Goal: Find specific page/section: Find specific page/section

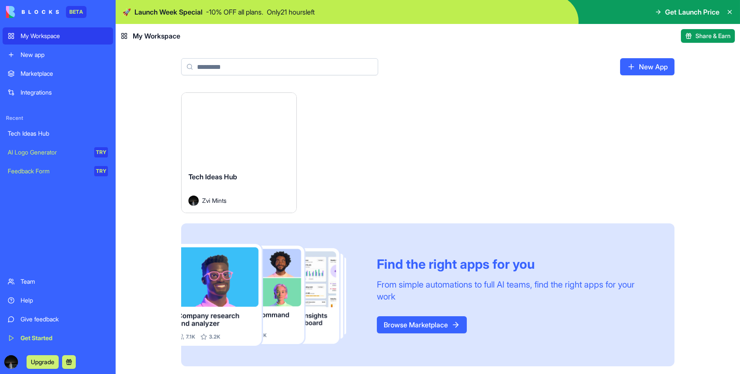
click at [394, 331] on link "Browse Marketplace" at bounding box center [422, 324] width 90 height 17
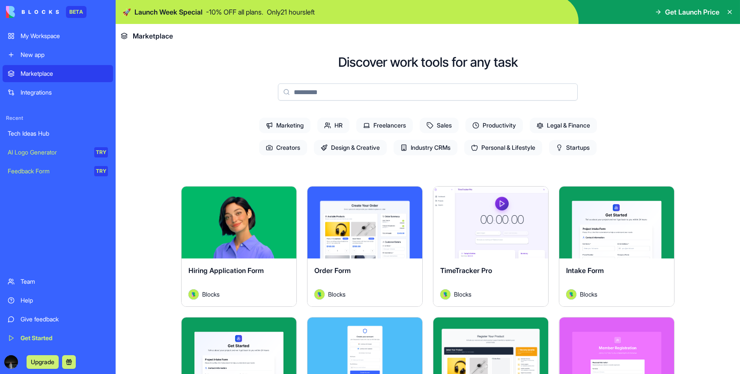
scroll to position [34, 0]
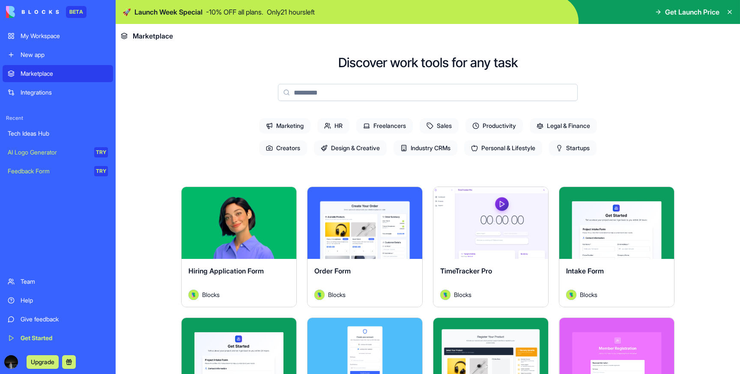
click at [474, 221] on button "Explore" at bounding box center [491, 223] width 64 height 17
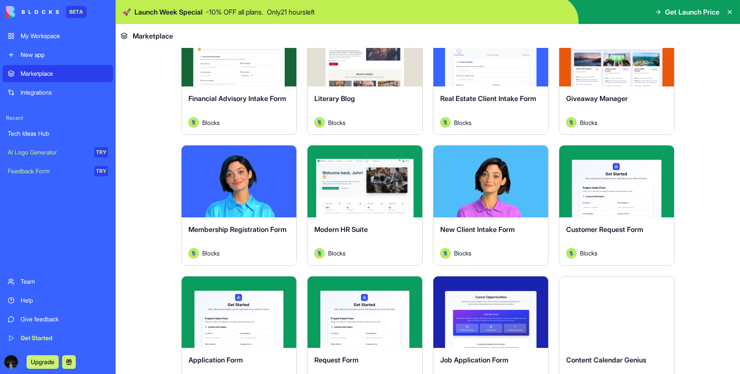
scroll to position [862, 0]
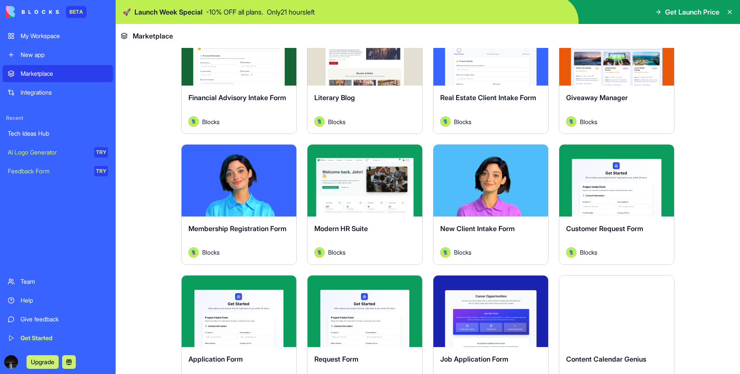
click at [230, 184] on button "Explore" at bounding box center [239, 180] width 64 height 17
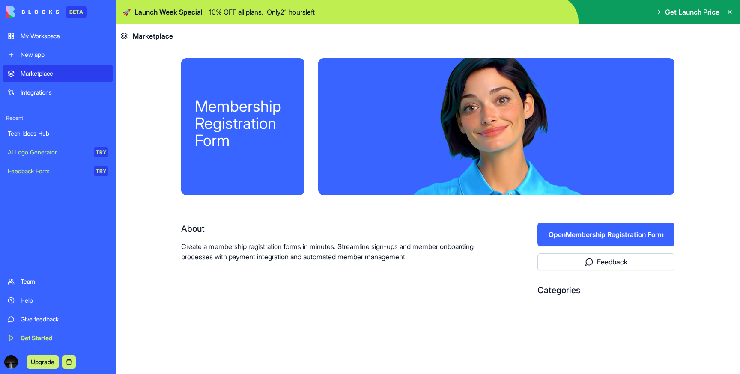
click at [546, 227] on button "Open Membership Registration Form" at bounding box center [605, 235] width 137 height 24
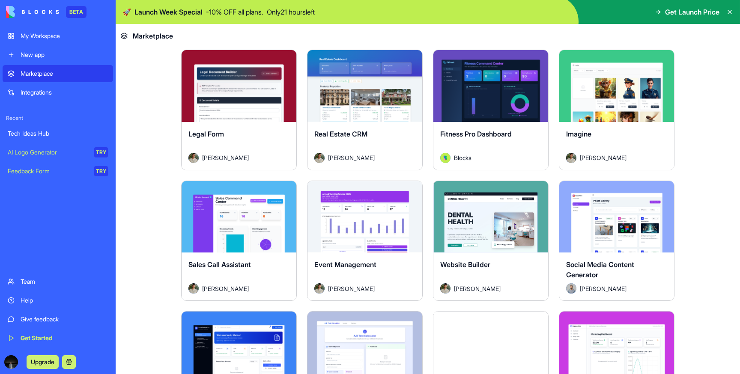
scroll to position [1817, 0]
